Goal: Transaction & Acquisition: Obtain resource

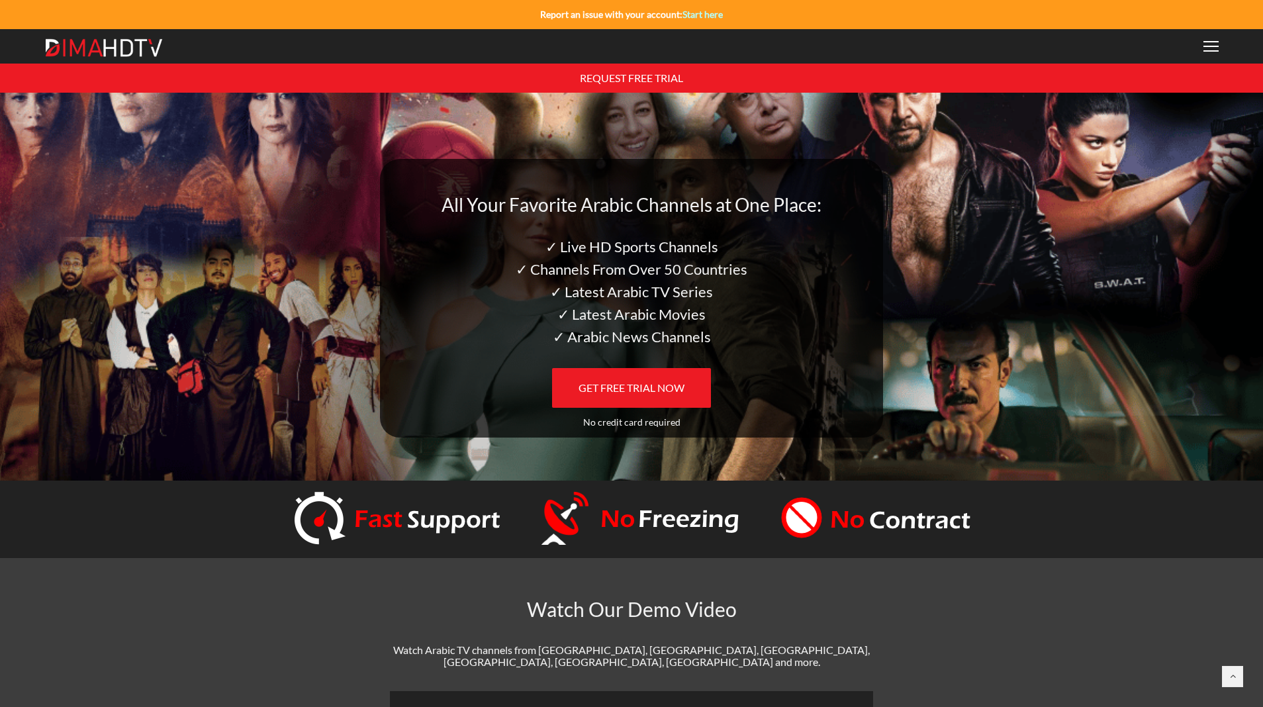
click at [1211, 50] on div at bounding box center [1211, 46] width 15 height 11
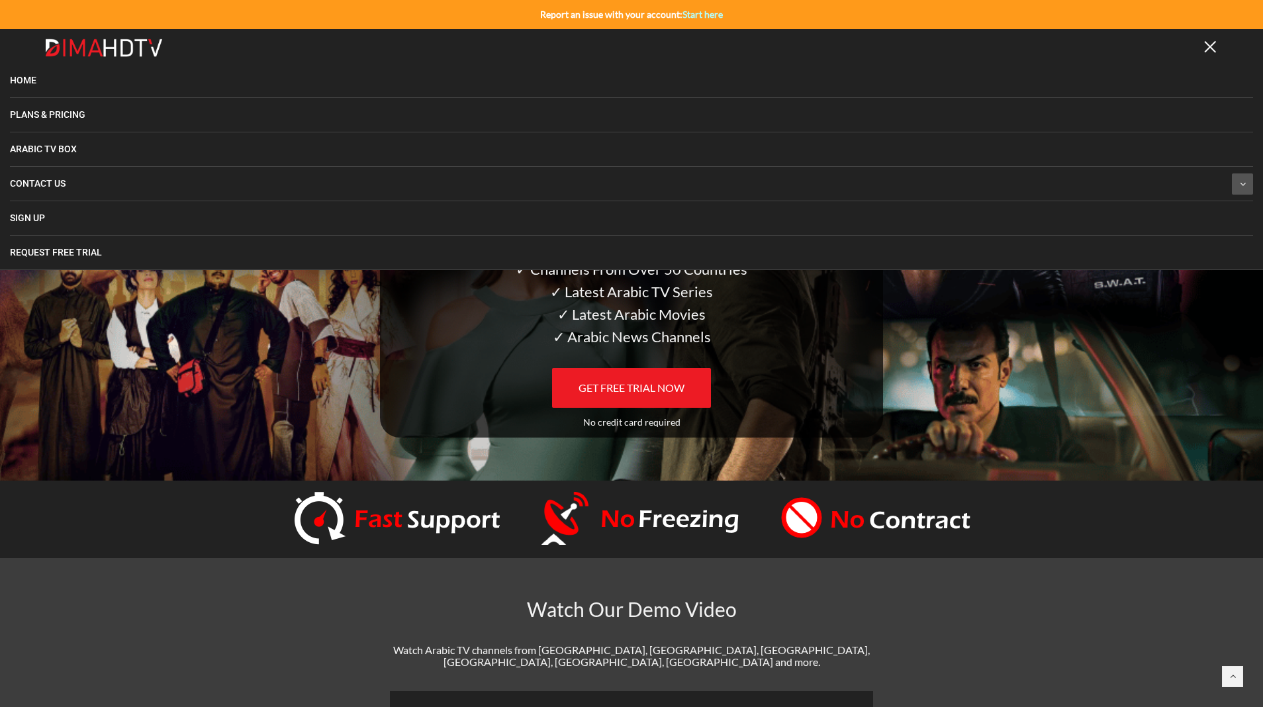
click at [118, 150] on link "Arabic TV Box" at bounding box center [631, 149] width 1243 height 34
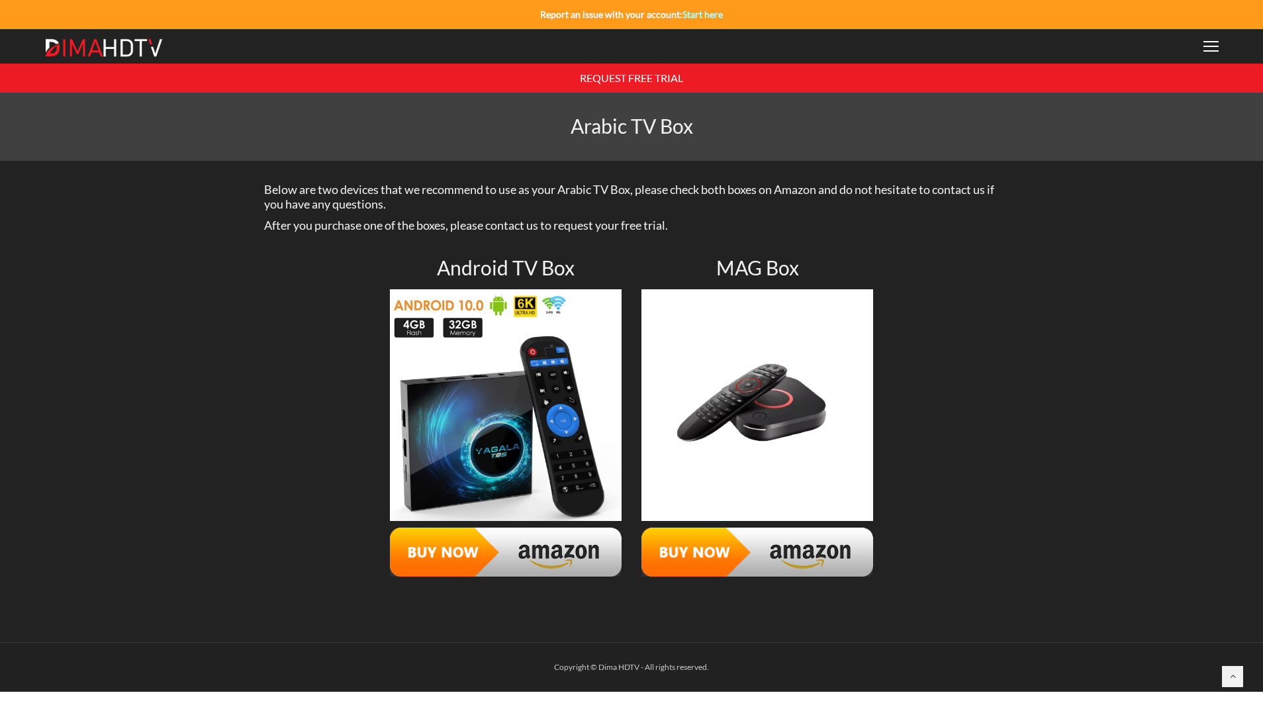
click at [1213, 50] on div at bounding box center [1211, 46] width 15 height 11
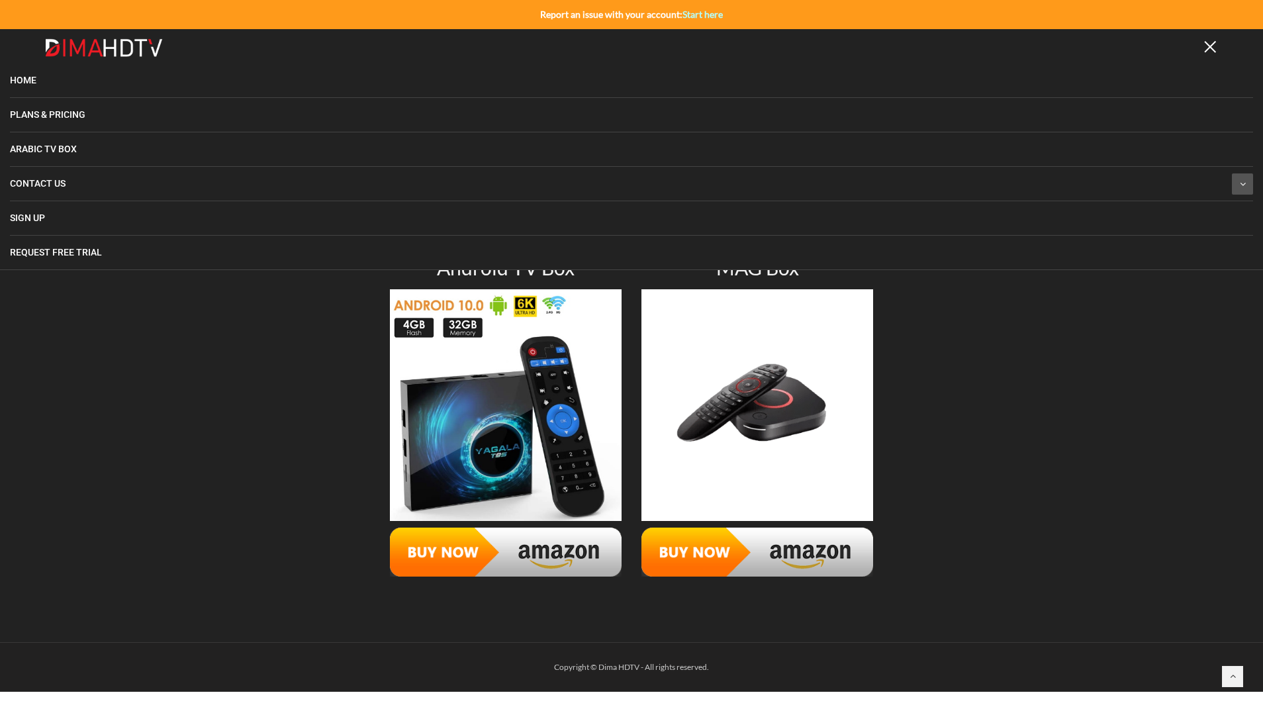
click at [34, 83] on span "Home" at bounding box center [23, 80] width 26 height 11
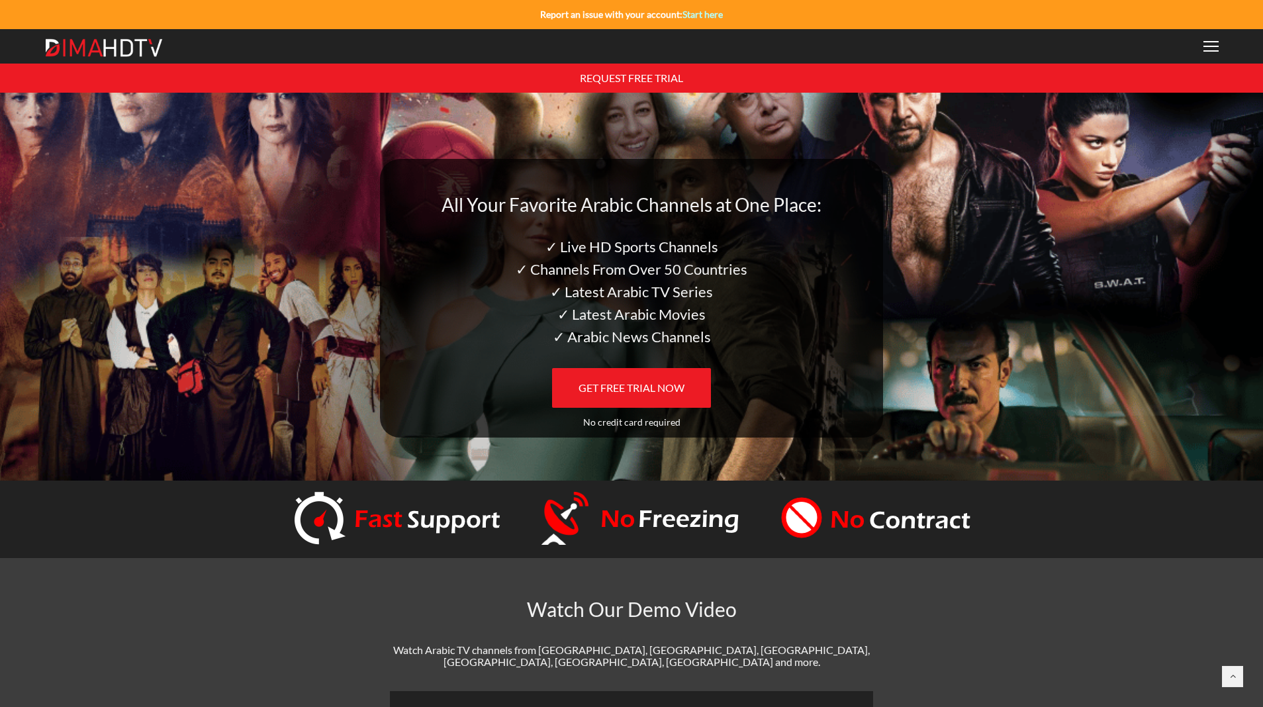
click at [586, 406] on link "GET FREE TRIAL NOW" at bounding box center [631, 388] width 159 height 40
